Goal: Check status: Check status

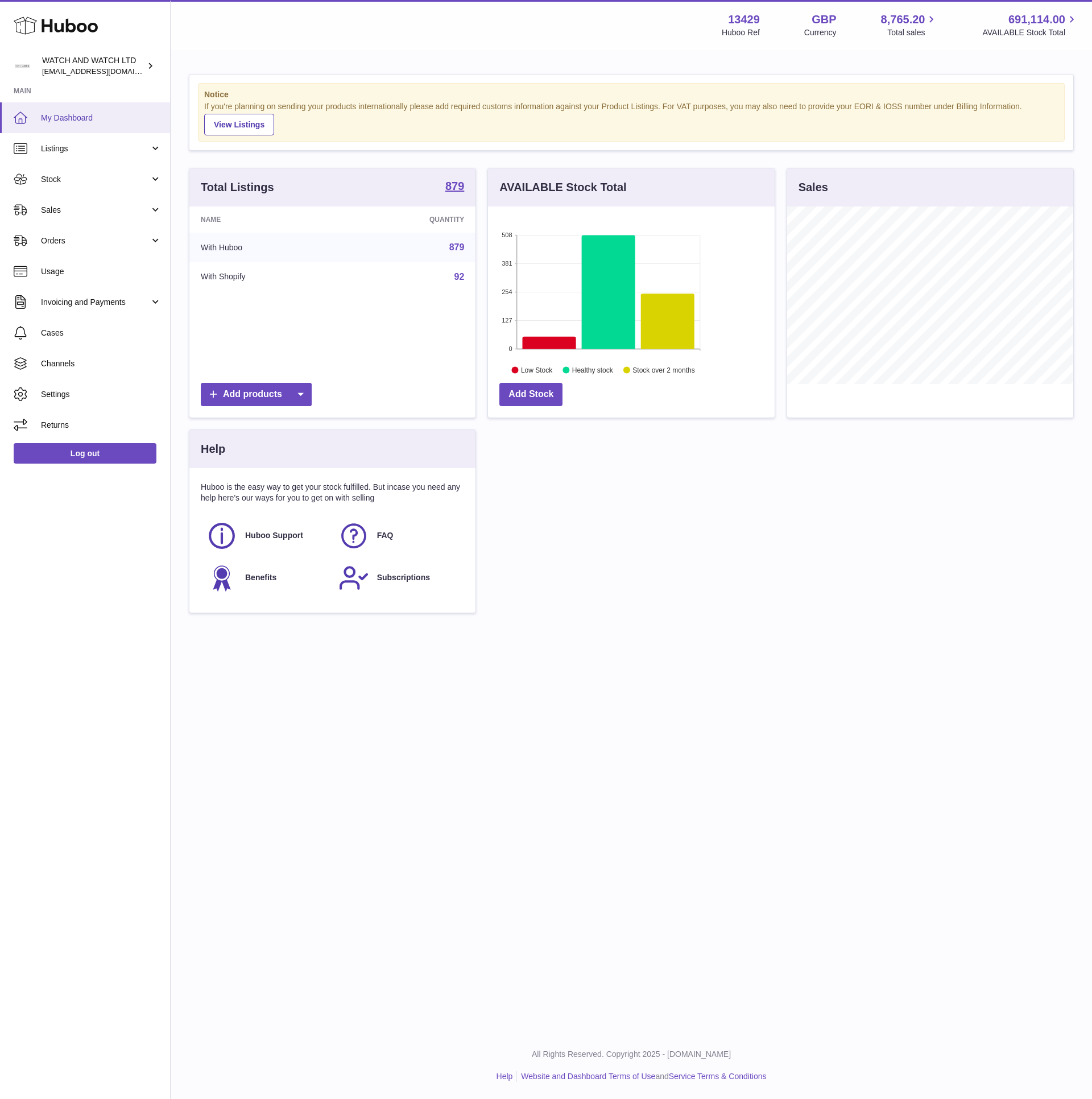
scroll to position [177, 285]
click at [101, 121] on span "My Dashboard" at bounding box center [101, 118] width 120 height 11
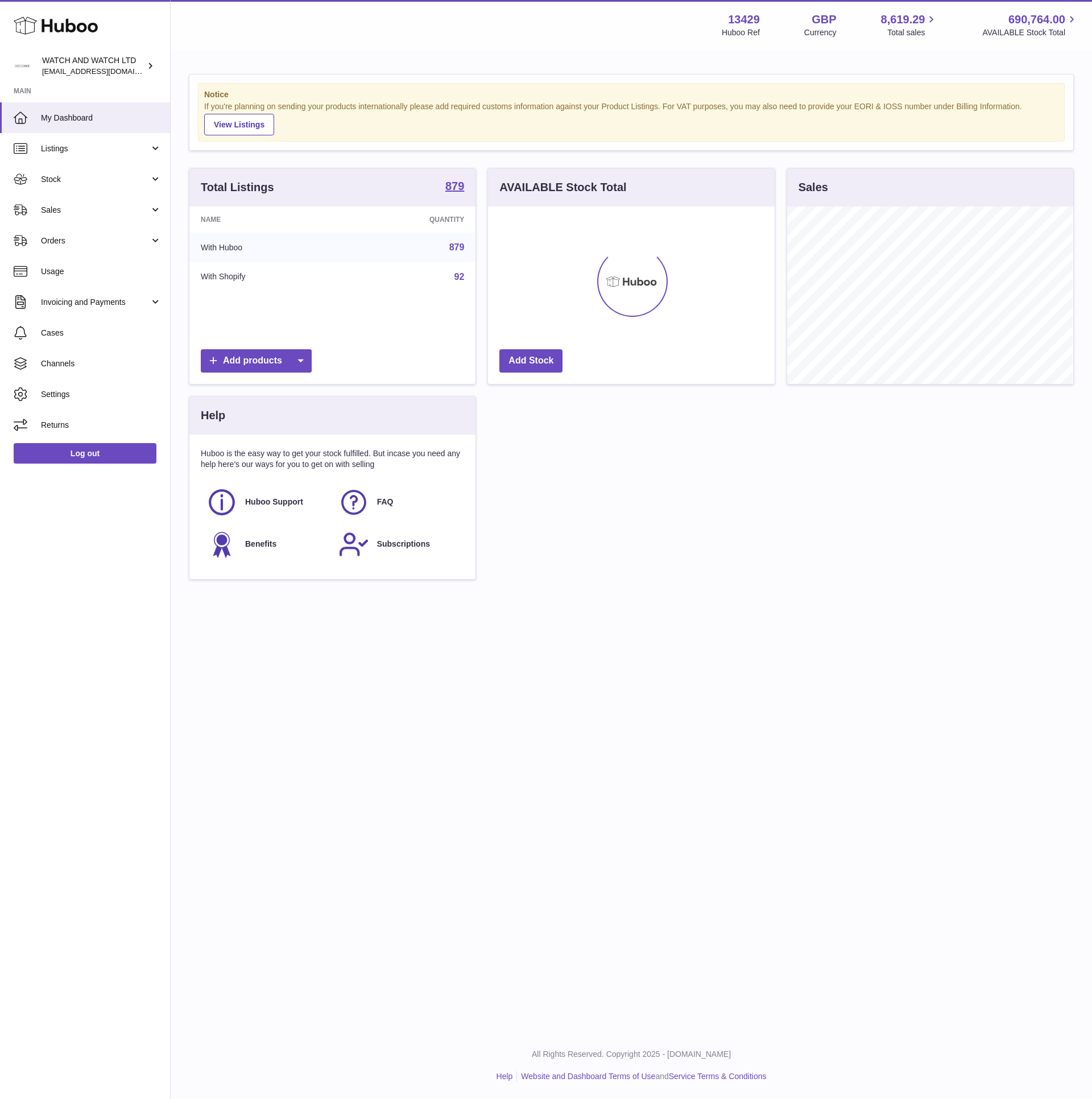
scroll to position [177, 285]
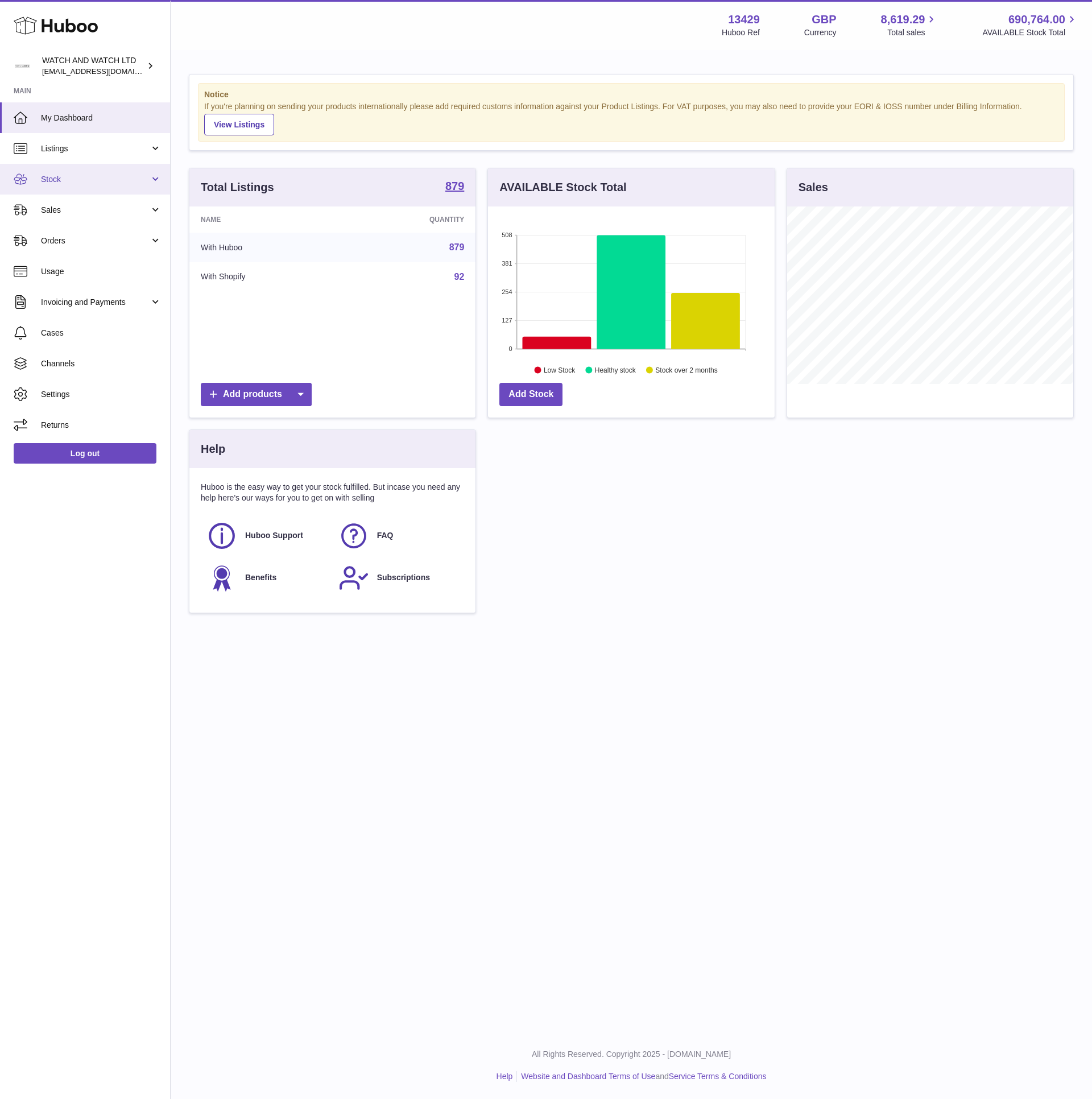
click at [94, 181] on span "Stock" at bounding box center [95, 179] width 109 height 11
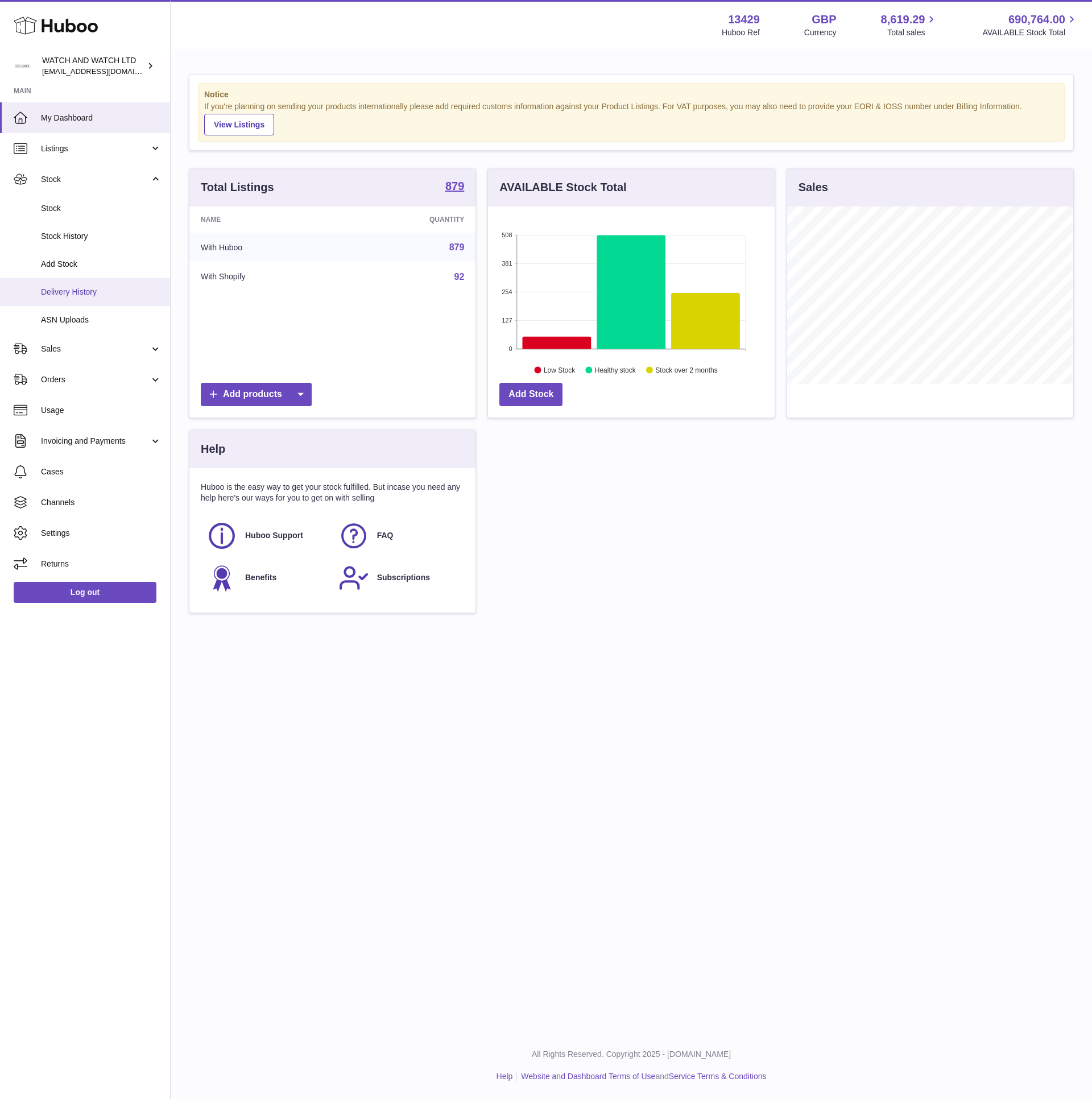
click at [94, 288] on span "Delivery History" at bounding box center [101, 292] width 120 height 11
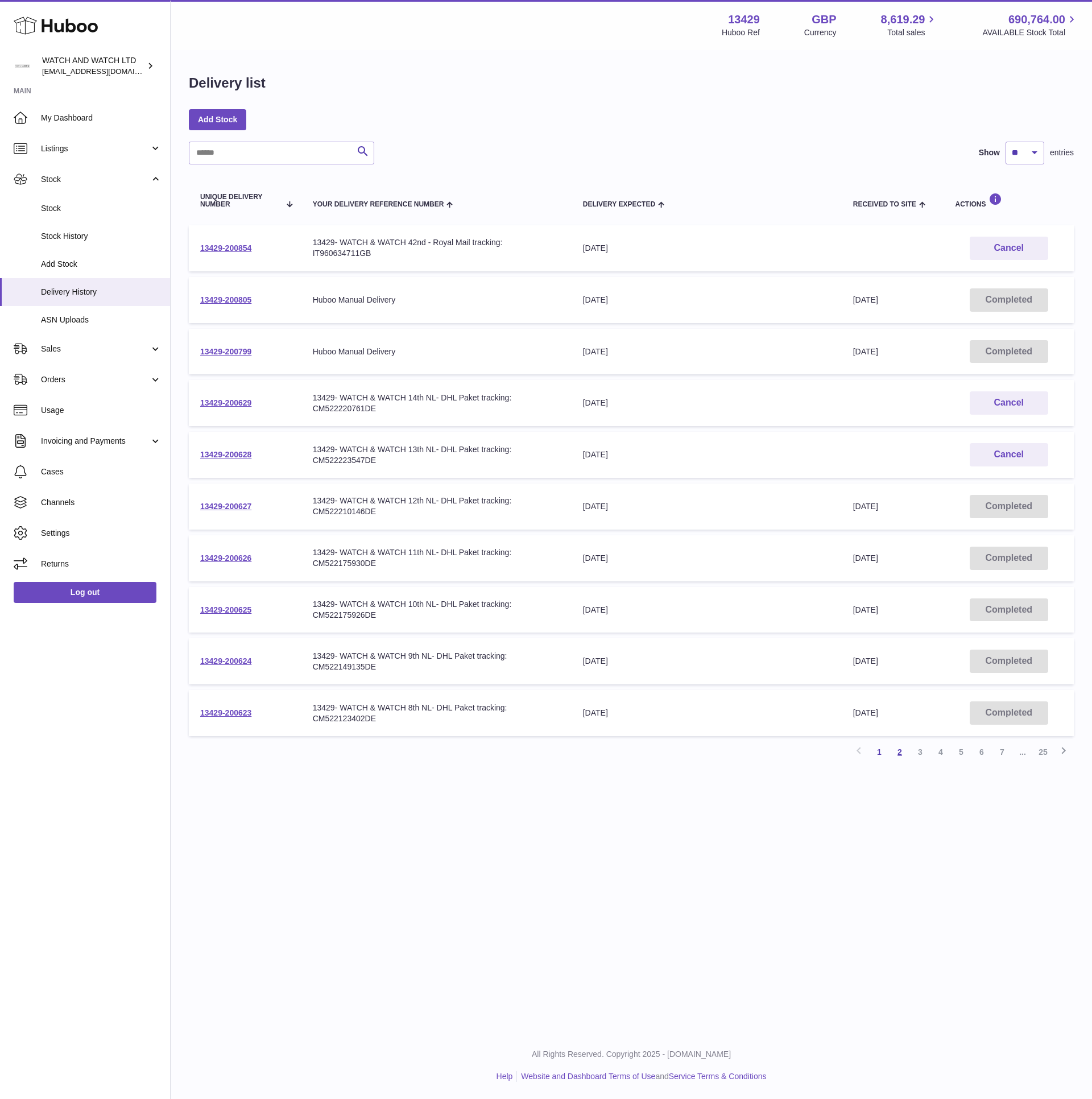
click at [901, 744] on link "2" at bounding box center [900, 751] width 21 height 21
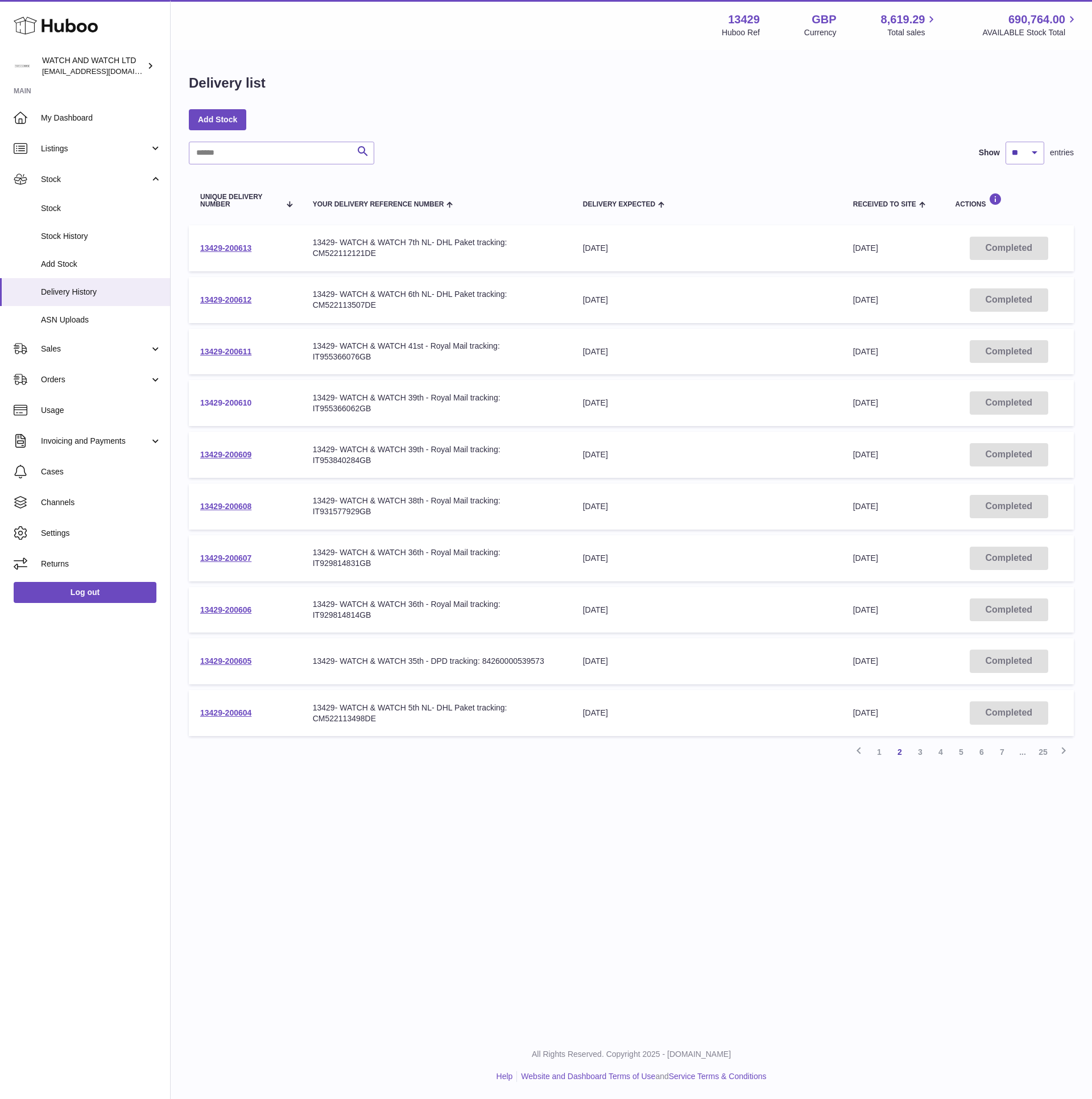
click at [241, 398] on link "13429-200610" at bounding box center [225, 403] width 52 height 9
click at [216, 347] on link "13429-200611" at bounding box center [225, 351] width 52 height 9
click at [210, 656] on link "13429-200605" at bounding box center [225, 661] width 52 height 9
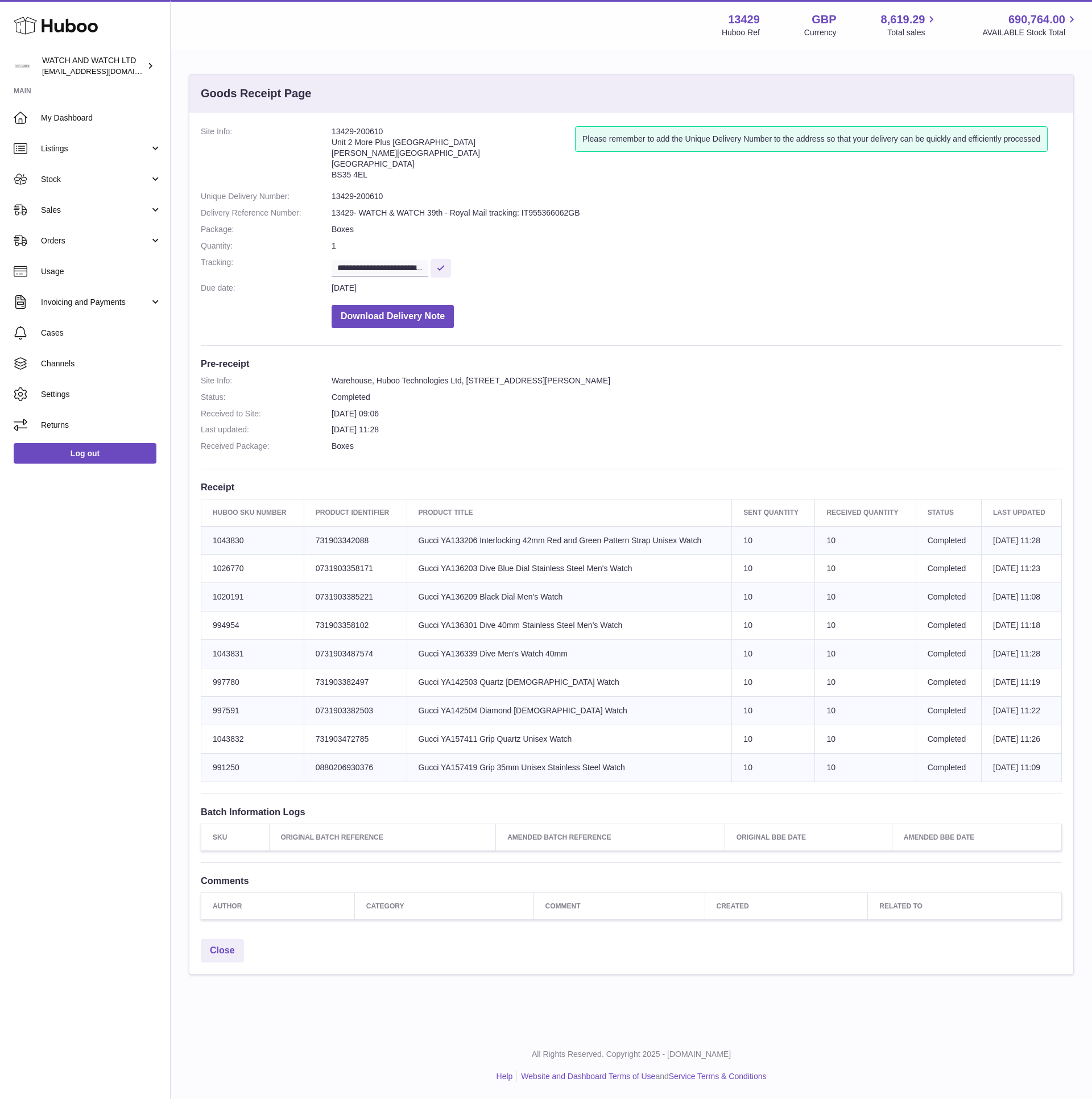
click at [465, 570] on td "Product title Gucci YA136203 Dive Blue Dial Stainless Steel Men's Watch" at bounding box center [569, 569] width 325 height 28
copy td "YA136203"
click at [456, 744] on td "Product title Gucci YA157411 Grip Quartz Unisex Watch" at bounding box center [569, 738] width 325 height 28
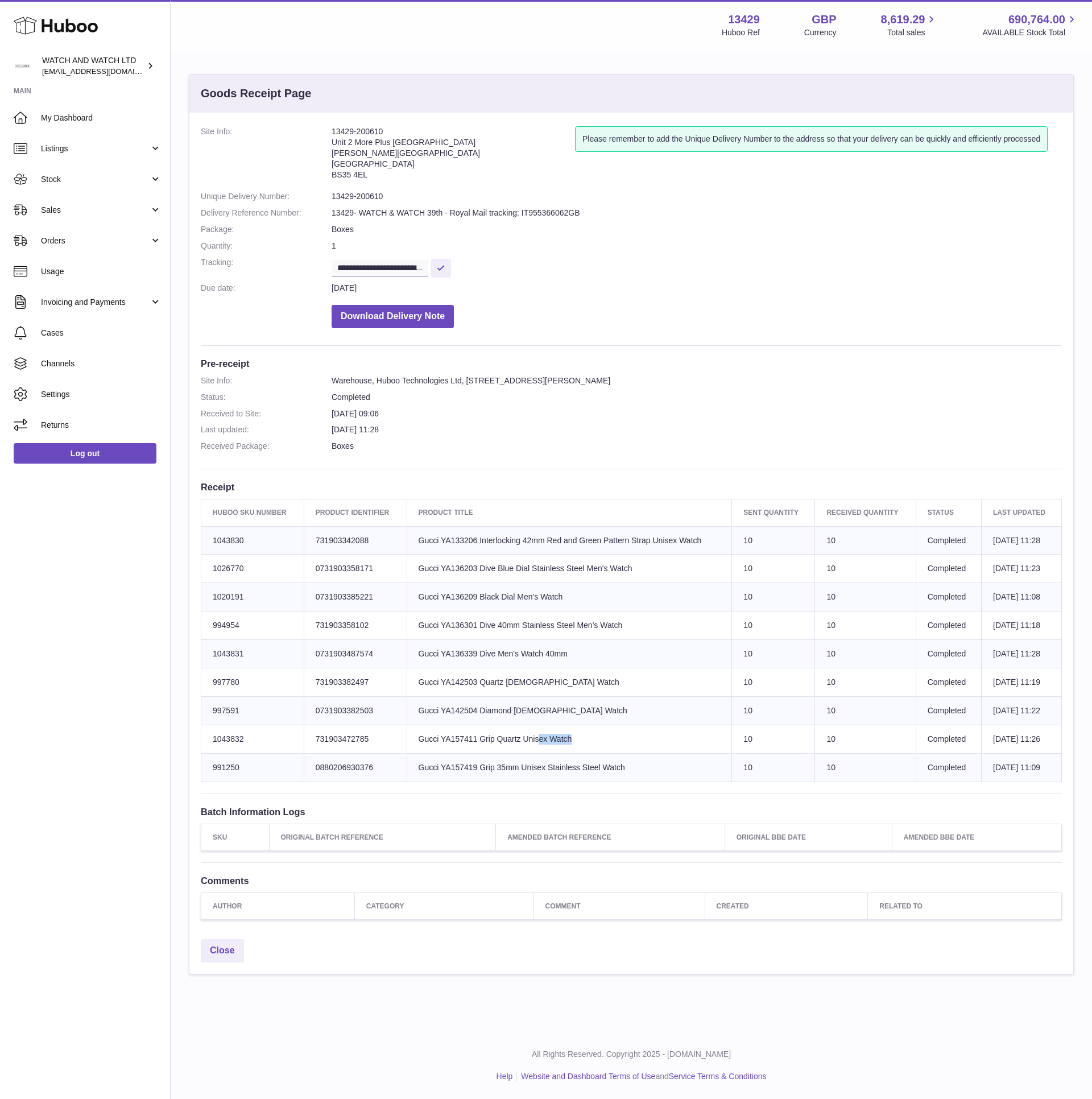
copy td "YA157411"
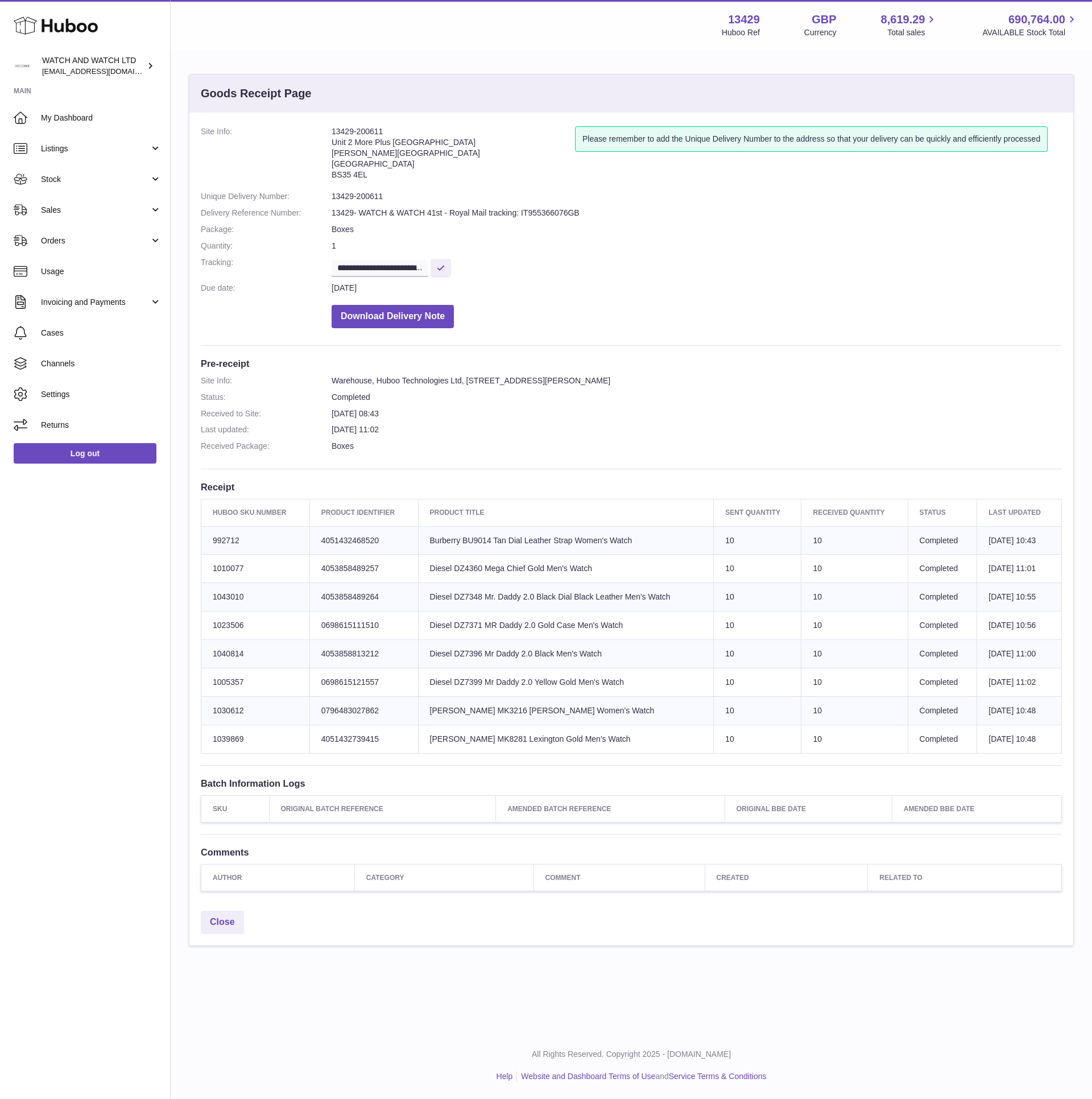
click at [486, 537] on td "Product title Burberry BU9014 Tan Dial Leather Strap Women's Watch" at bounding box center [566, 540] width 296 height 28
click at [473, 541] on td "Product title Burberry BU9014 Tan Dial Leather Strap Women's Watch" at bounding box center [566, 540] width 296 height 28
copy td "BU9014"
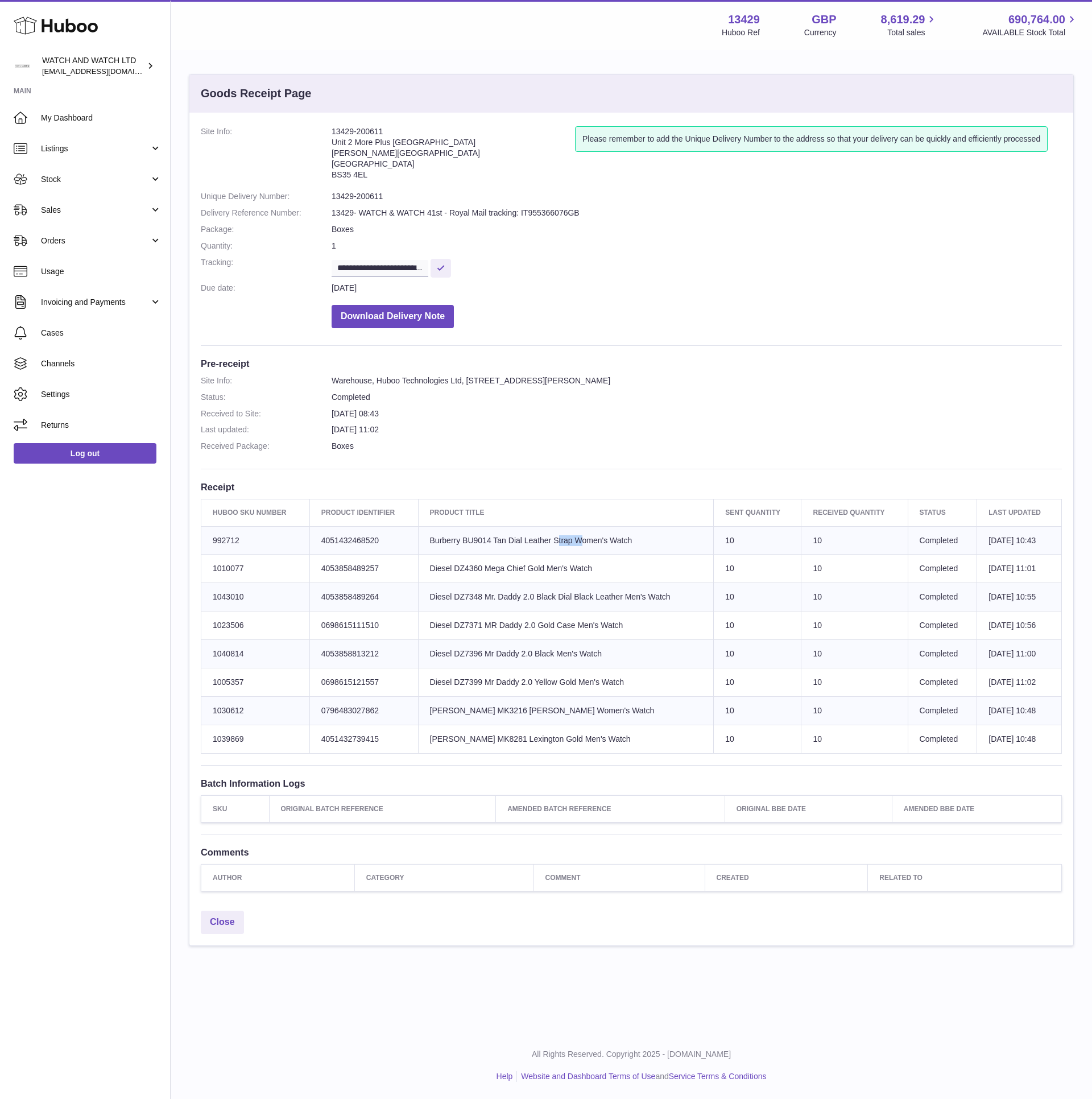
click at [463, 571] on td "Product title Diesel DZ4360 Mega Chief Gold Men's Watch" at bounding box center [566, 569] width 296 height 28
copy td "DZ4360"
click at [458, 680] on td "Product title Diesel DZ7399 Mr Daddy 2.0 Yellow Gold Men's Watch" at bounding box center [566, 682] width 296 height 28
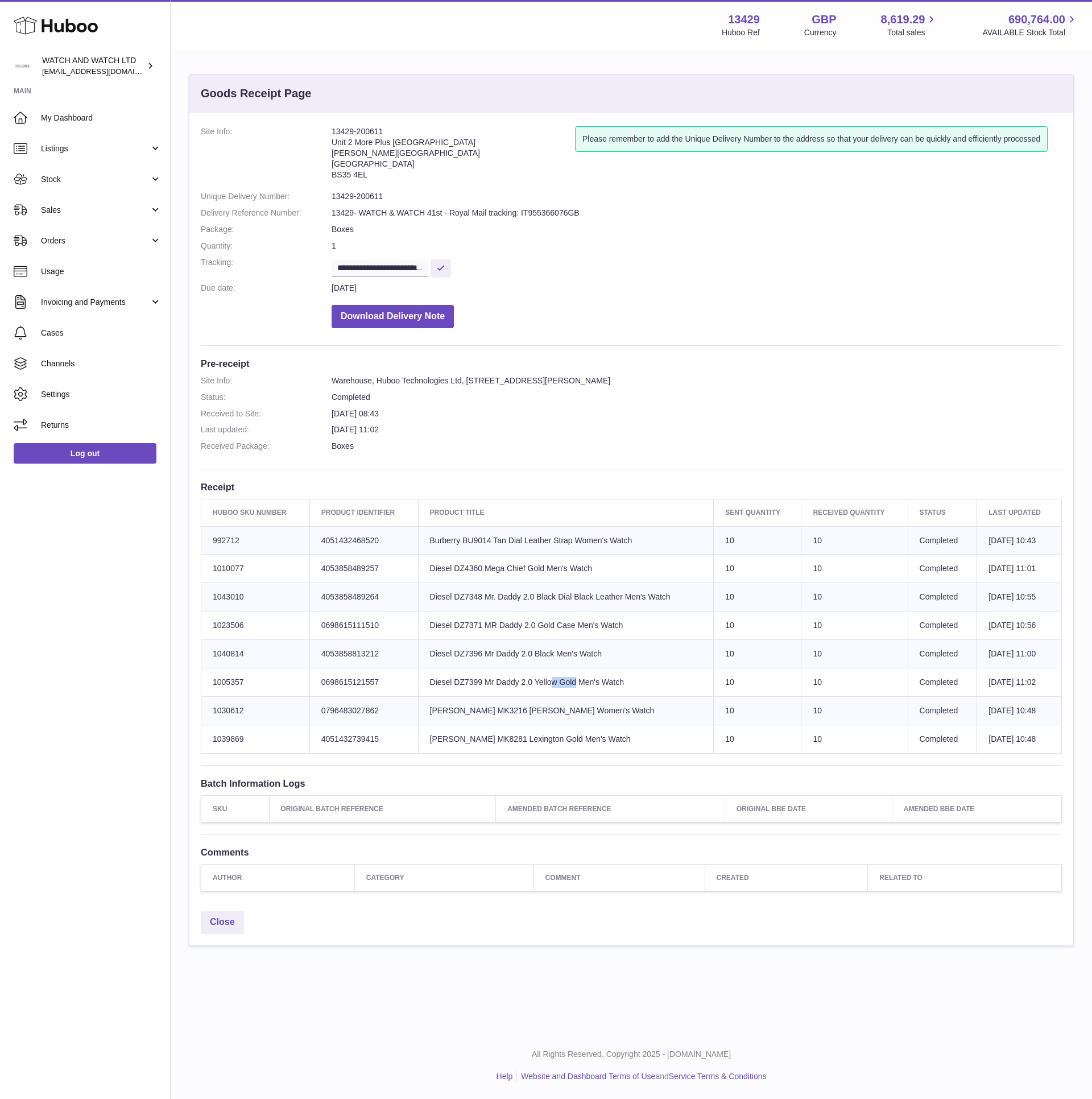
copy td "DZ7399"
click at [495, 741] on td "Product title Michael Kors MK8281 Lexington Gold Men's Watch" at bounding box center [566, 738] width 296 height 28
copy td "MK8281"
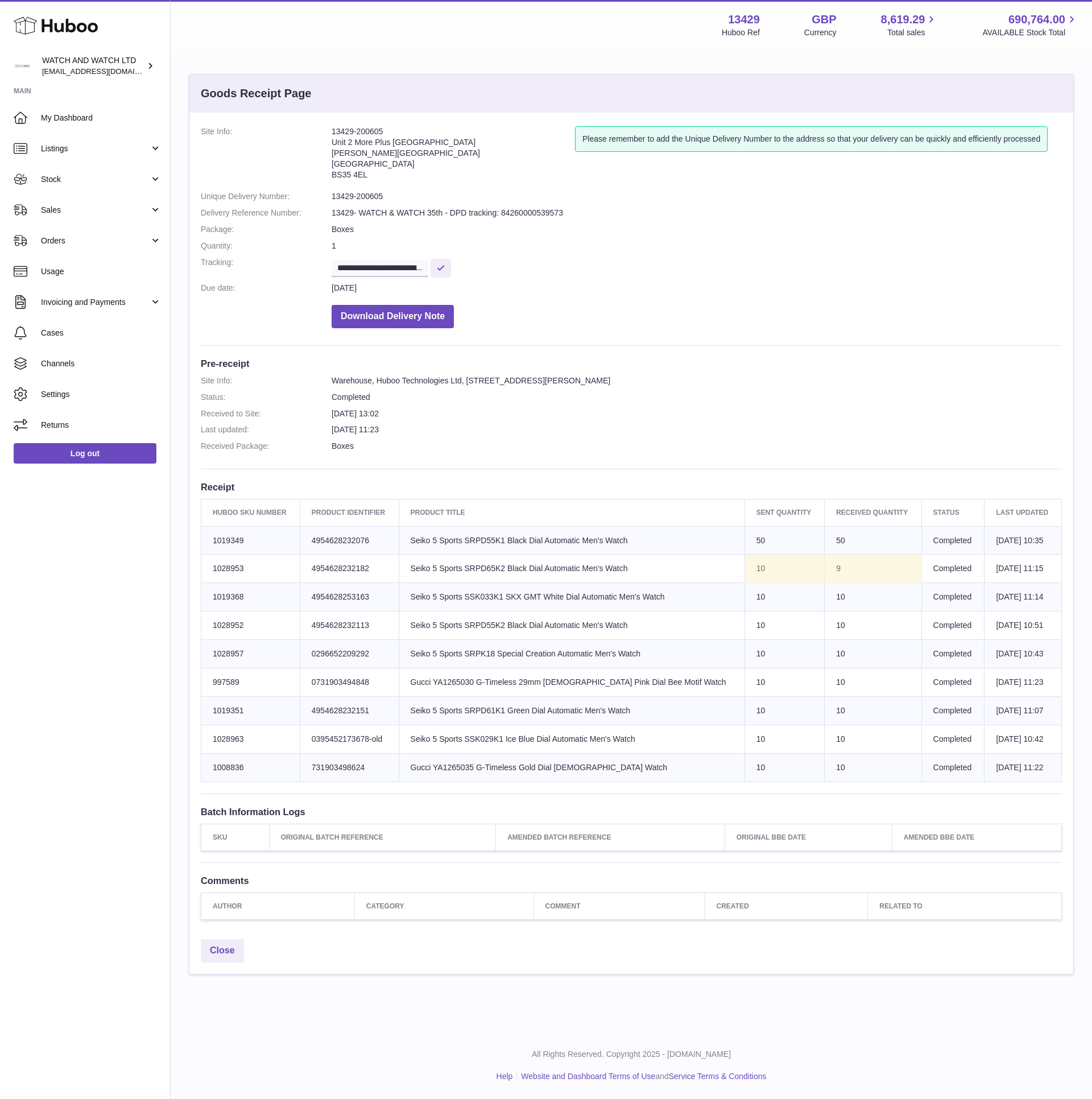
click at [471, 683] on td "Product title Gucci YA1265030 G-Timeless 29mm Ladies Pink Dial Bee Motif Watch" at bounding box center [571, 682] width 346 height 28
copy td "YA1265030"
click at [478, 767] on td "Product title Gucci YA1265035 G-Timeless Gold Dial Ladies Watch" at bounding box center [571, 767] width 346 height 28
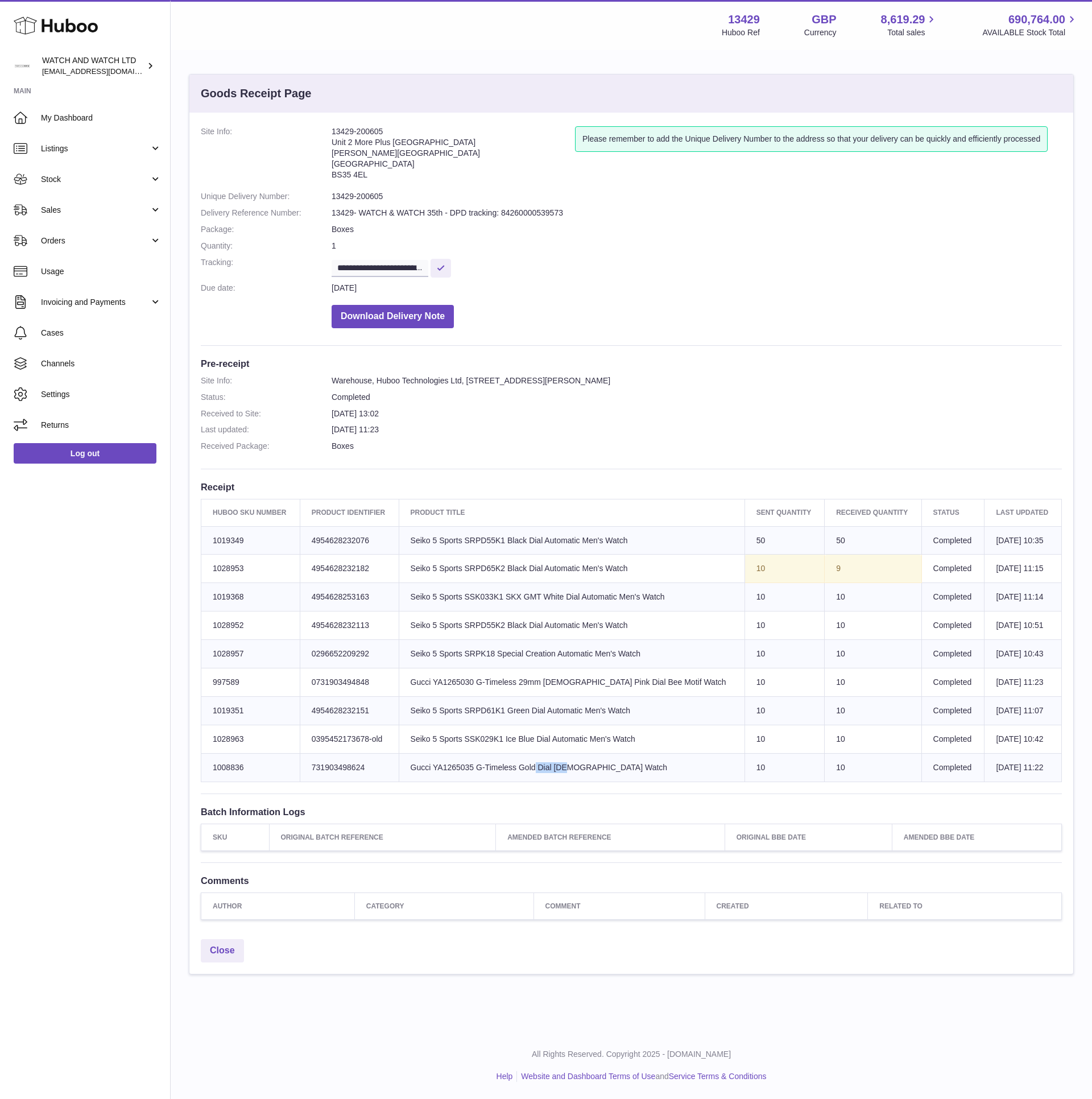
copy td "YA1265035"
click at [498, 655] on td "Product title Seiko 5 Sports SRPK18 Special Creation Automatic Men's Watch" at bounding box center [571, 654] width 346 height 28
copy td "SRPK18"
click at [492, 538] on td "Product title Seiko 5 Sports SRPD55K1 Black Dial Automatic Men's Watch" at bounding box center [571, 540] width 346 height 28
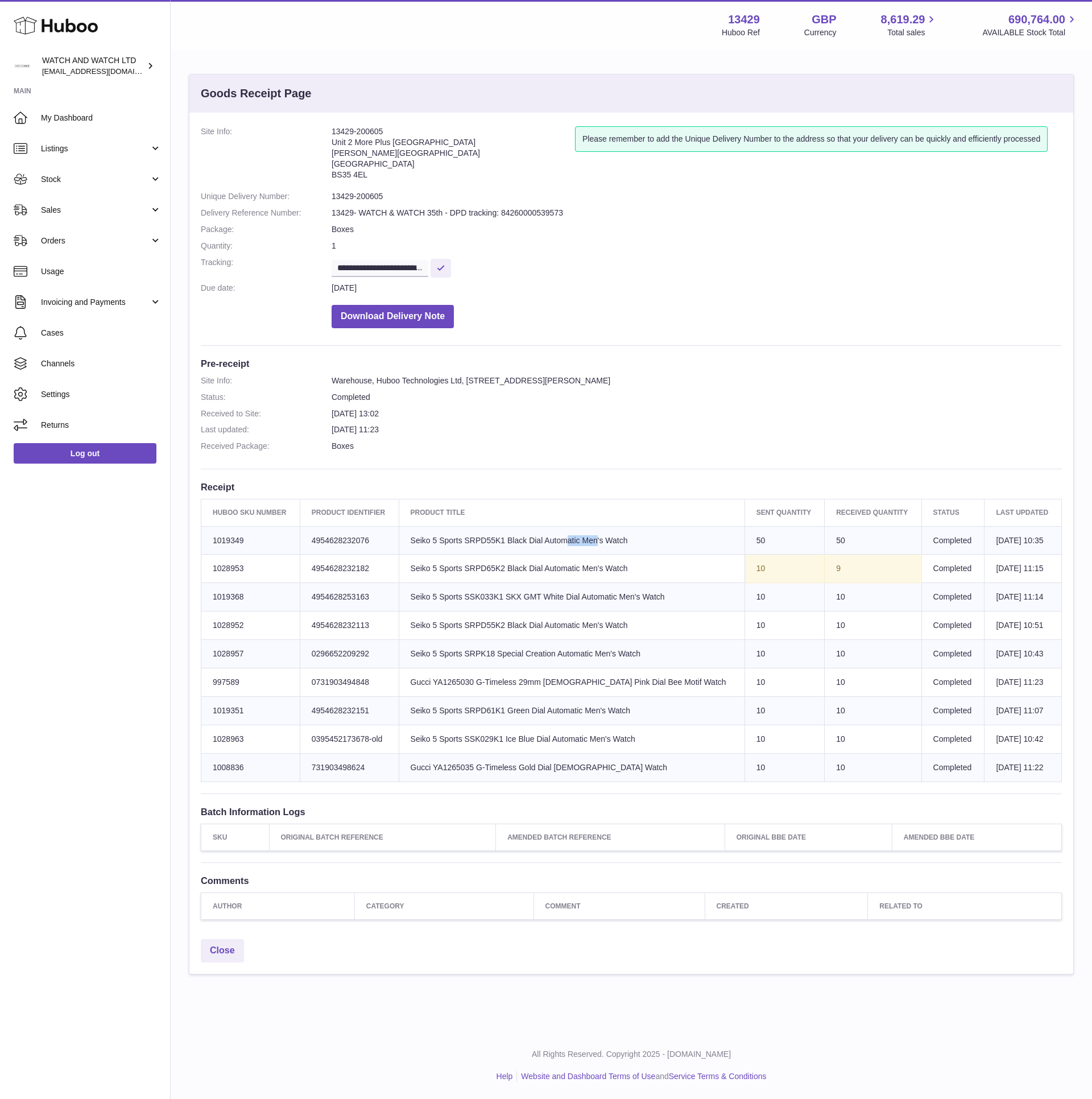
click at [492, 538] on td "Product title Seiko 5 Sports SRPD55K1 Black Dial Automatic Men's Watch" at bounding box center [571, 540] width 346 height 28
copy td "SRPD55K1"
click at [67, 205] on span "Sales" at bounding box center [95, 210] width 109 height 11
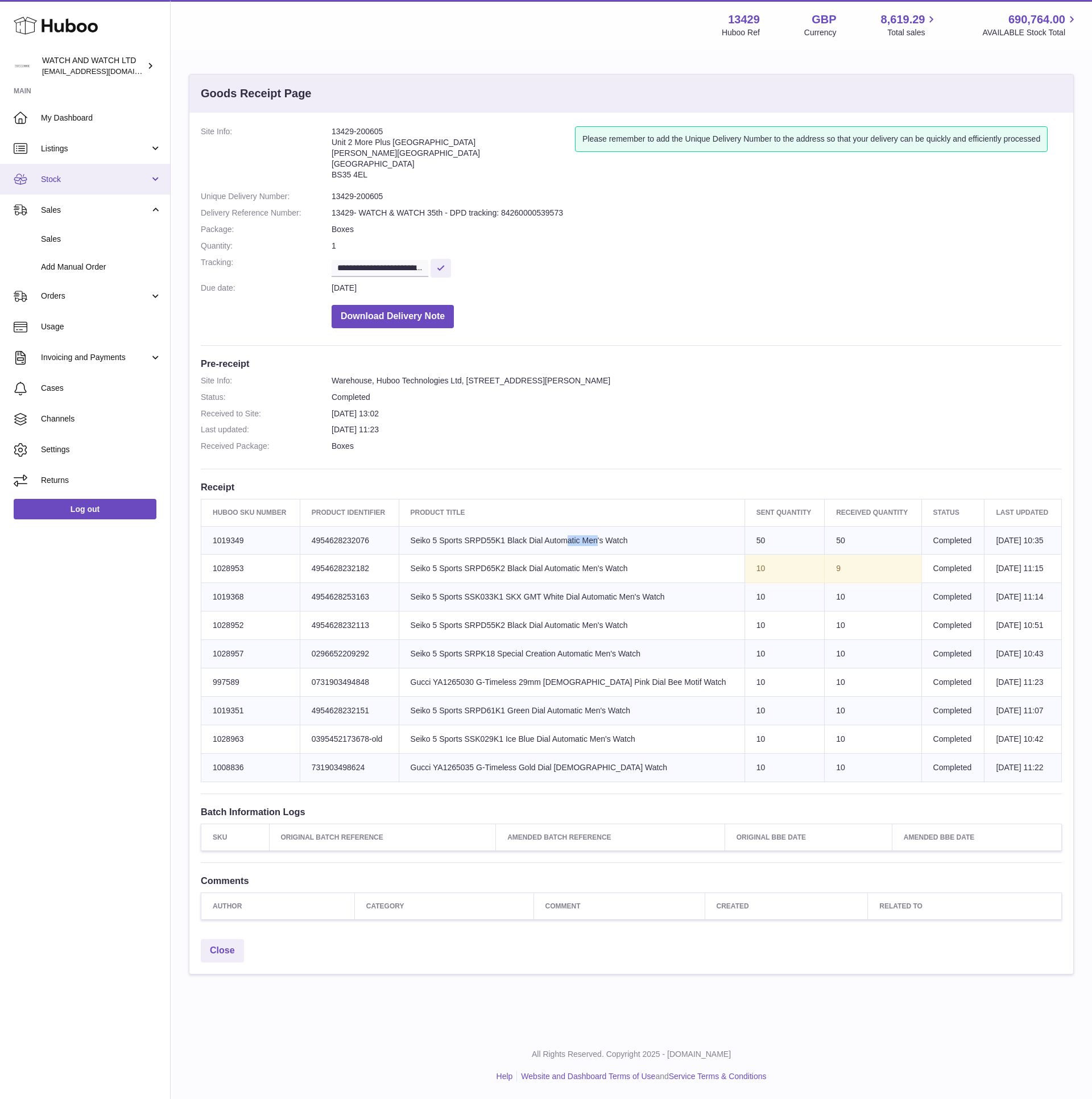
click at [61, 184] on span "Stock" at bounding box center [95, 179] width 109 height 11
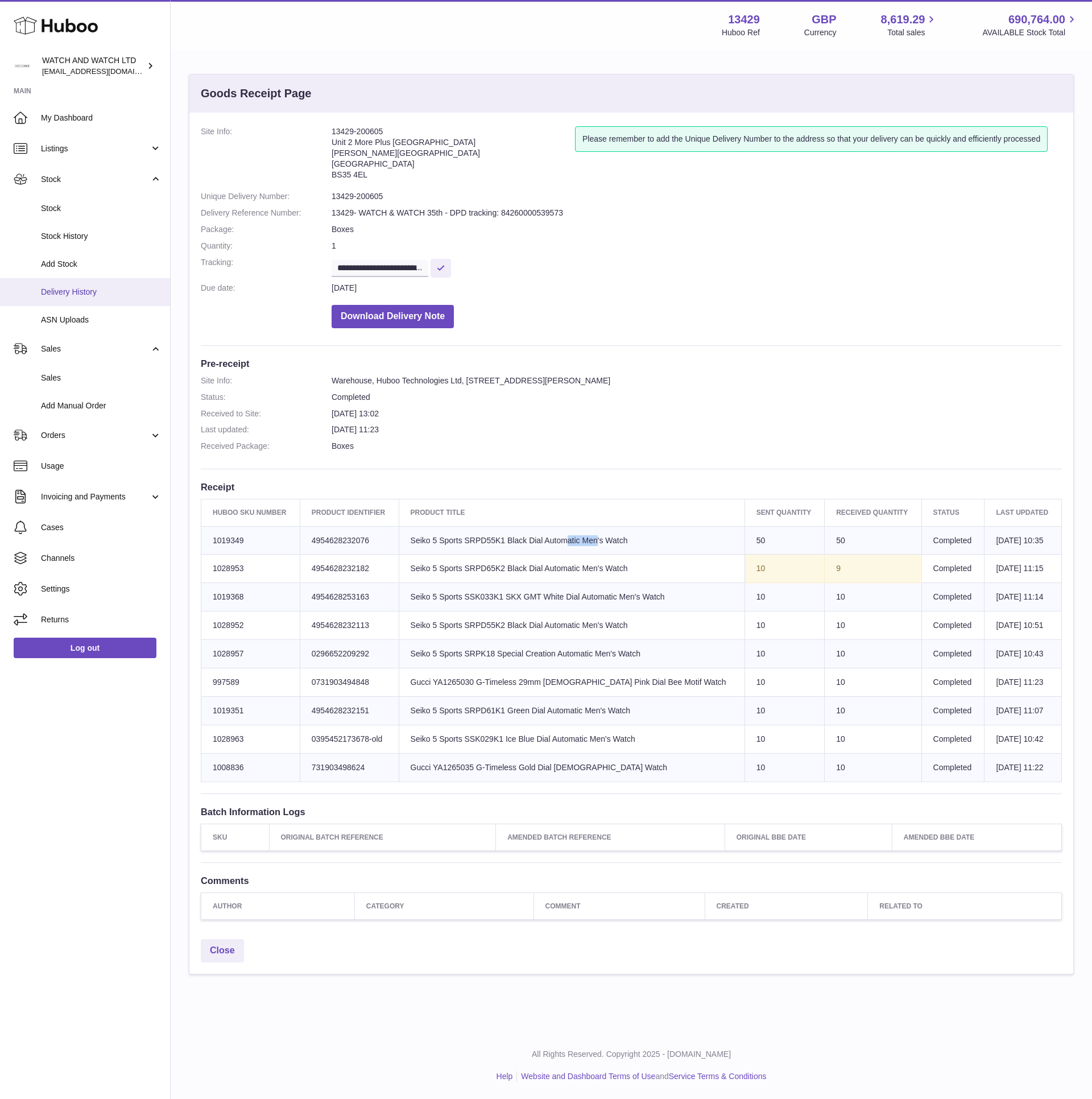
click at [90, 283] on link "Delivery History" at bounding box center [85, 291] width 170 height 28
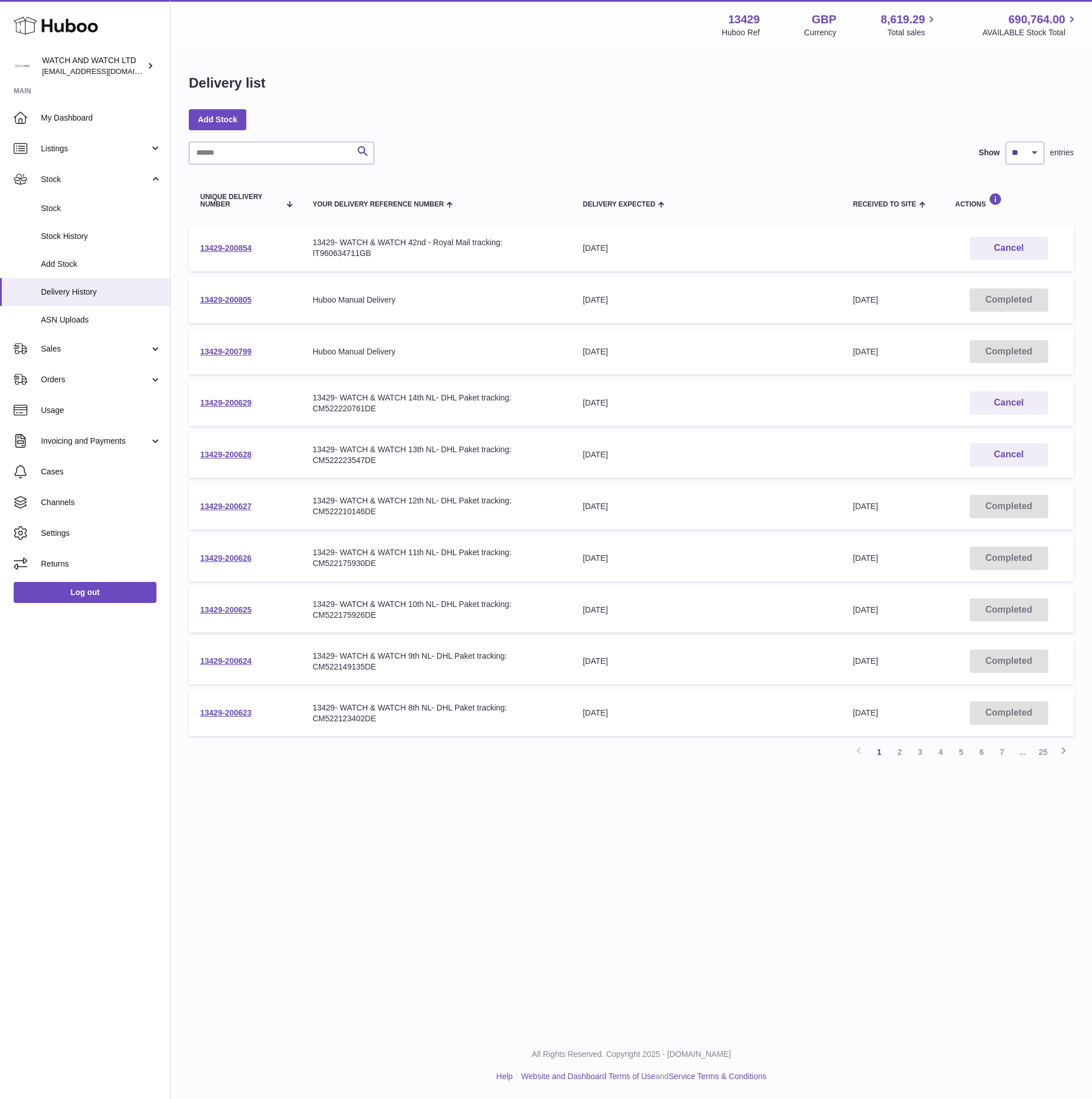
click at [612, 301] on div "[DATE]" at bounding box center [706, 300] width 247 height 11
click at [643, 329] on td "Delivery Expected [DATE]" at bounding box center [706, 351] width 270 height 46
click at [325, 250] on div "13429- WATCH & WATCH 42nd - Royal Mail tracking: IT960634711GB" at bounding box center [436, 248] width 247 height 22
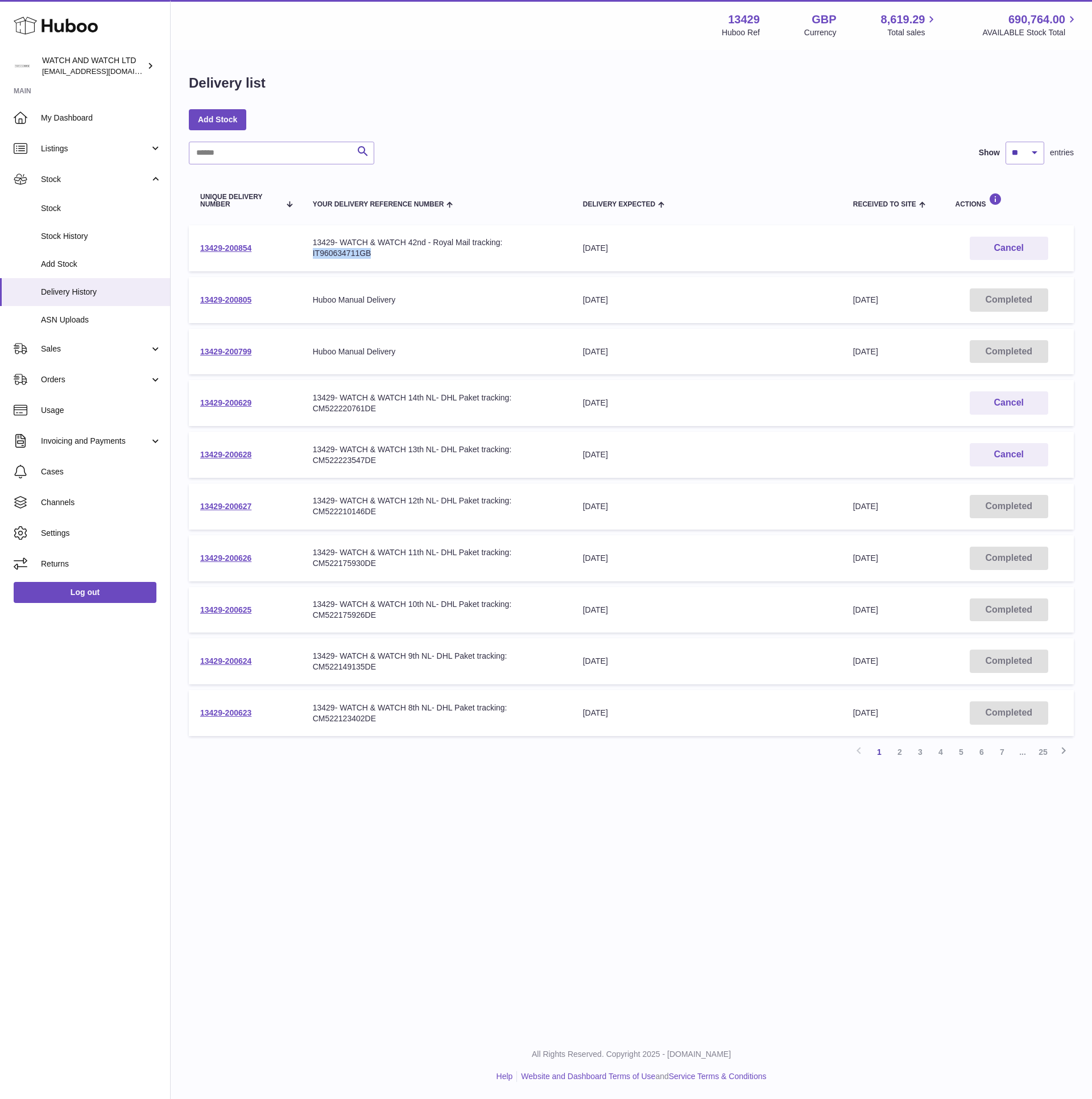
click at [325, 250] on div "13429- WATCH & WATCH 42nd - Royal Mail tracking: IT960634711GB" at bounding box center [436, 248] width 247 height 22
copy div "IT960634711GB"
